Goal: Task Accomplishment & Management: Use online tool/utility

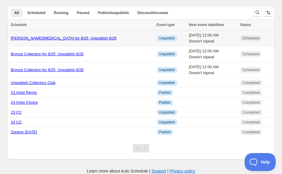
click at [39, 41] on div "Ivan Tao for 8/25, Unpublish 8/26" at bounding box center [82, 38] width 142 height 6
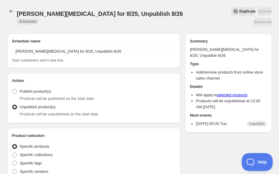
click at [145, 2] on div "Ivan Tao for 8/25, Unpublish 8/26. This page is ready Ivan Tao for 8/25, Unpubl…" at bounding box center [139, 16] width 265 height 33
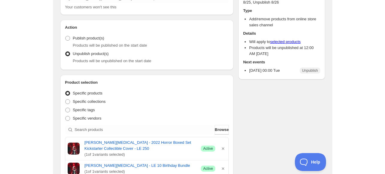
scroll to position [120, 0]
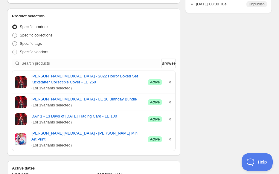
click at [212, 33] on div "Schedule name Ivan Tao for 8/25, Unpublish 8/26 Your customers won't see this A…" at bounding box center [136, 121] width 269 height 424
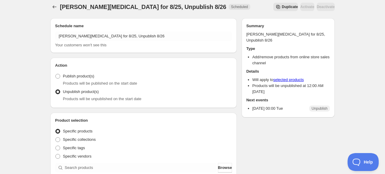
scroll to position [0, 0]
